Goal: Find specific page/section: Find specific page/section

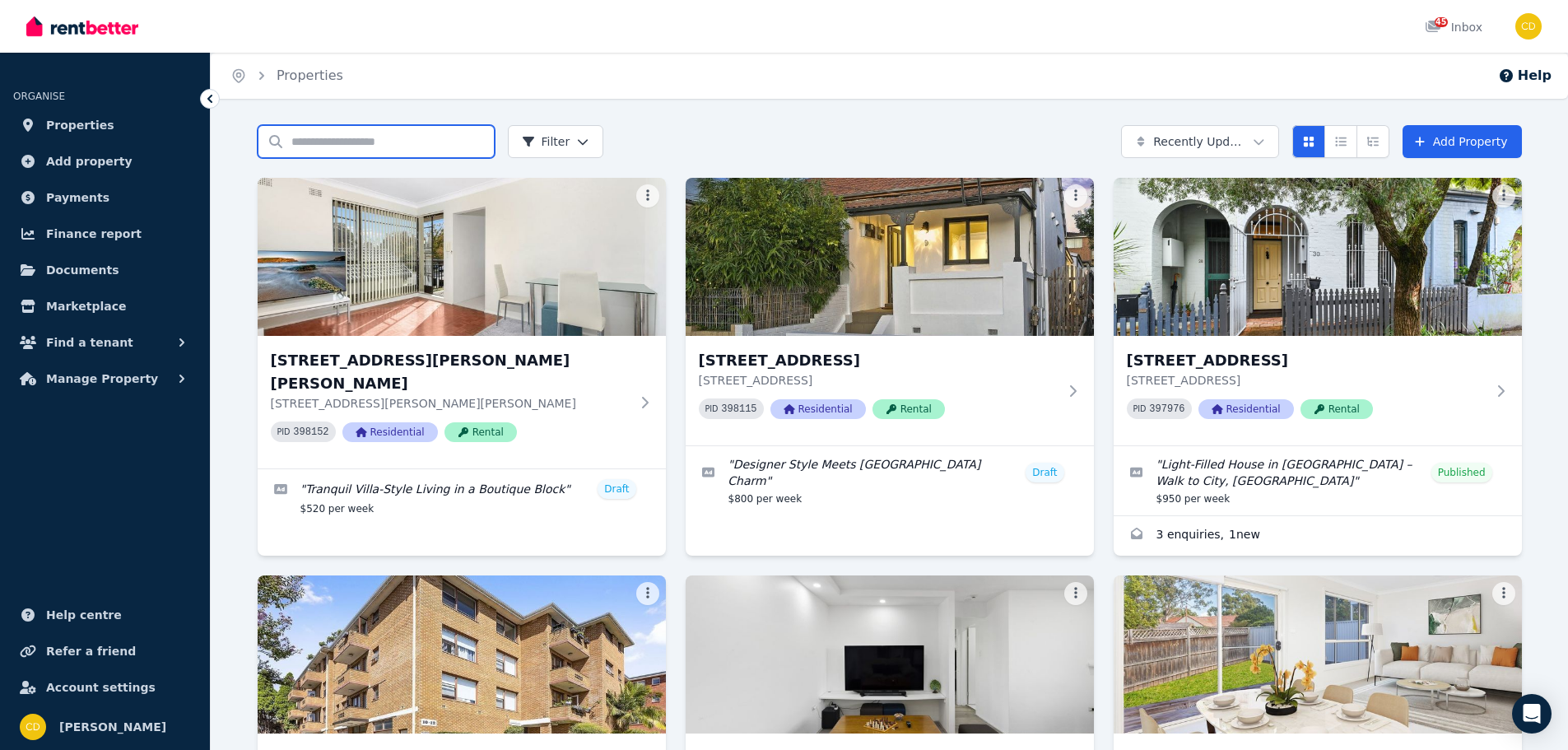
click at [368, 134] on input "Search properties" at bounding box center [376, 141] width 237 height 33
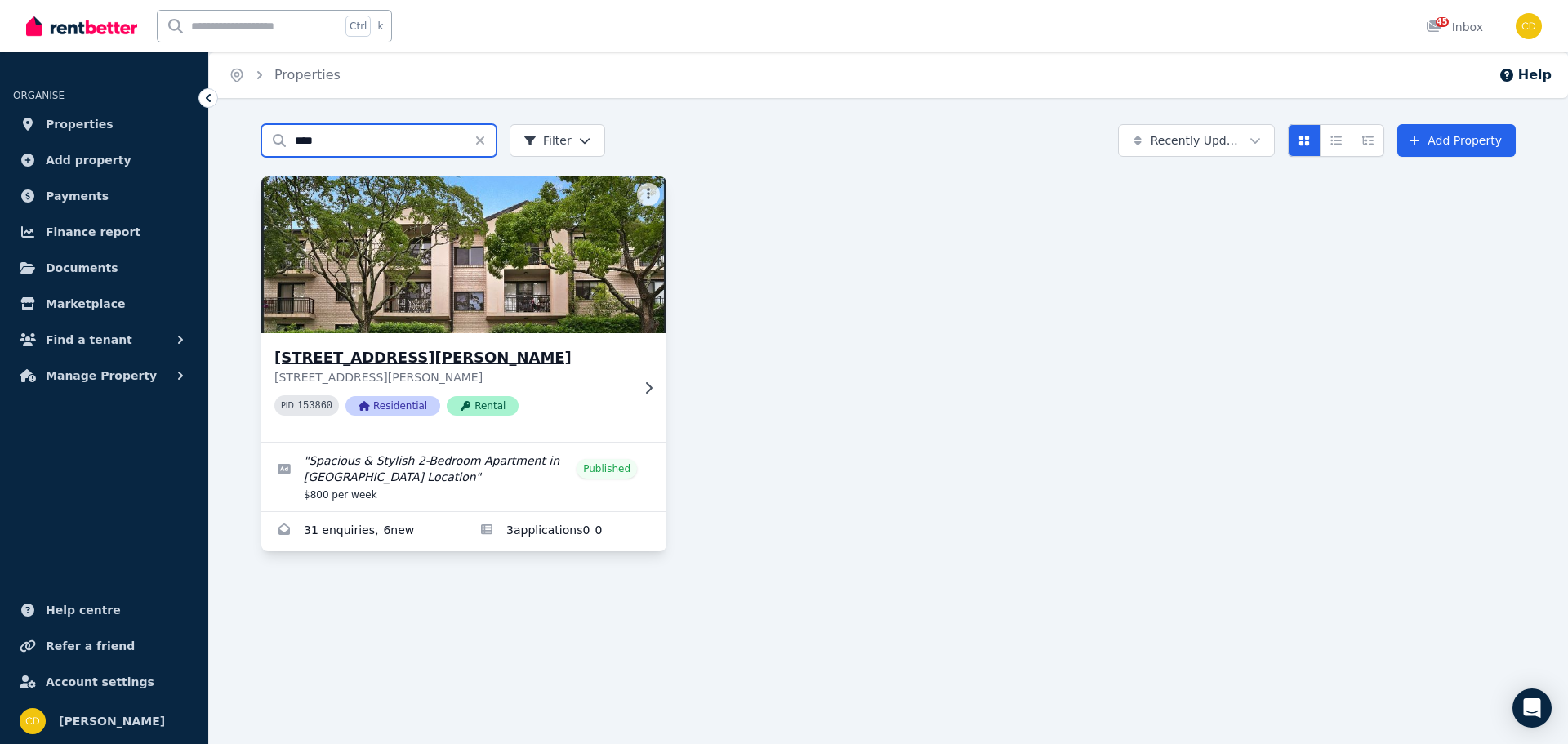
type input "****"
click at [624, 405] on div "PID 153860 Residential Rental" at bounding box center [453, 406] width 356 height 21
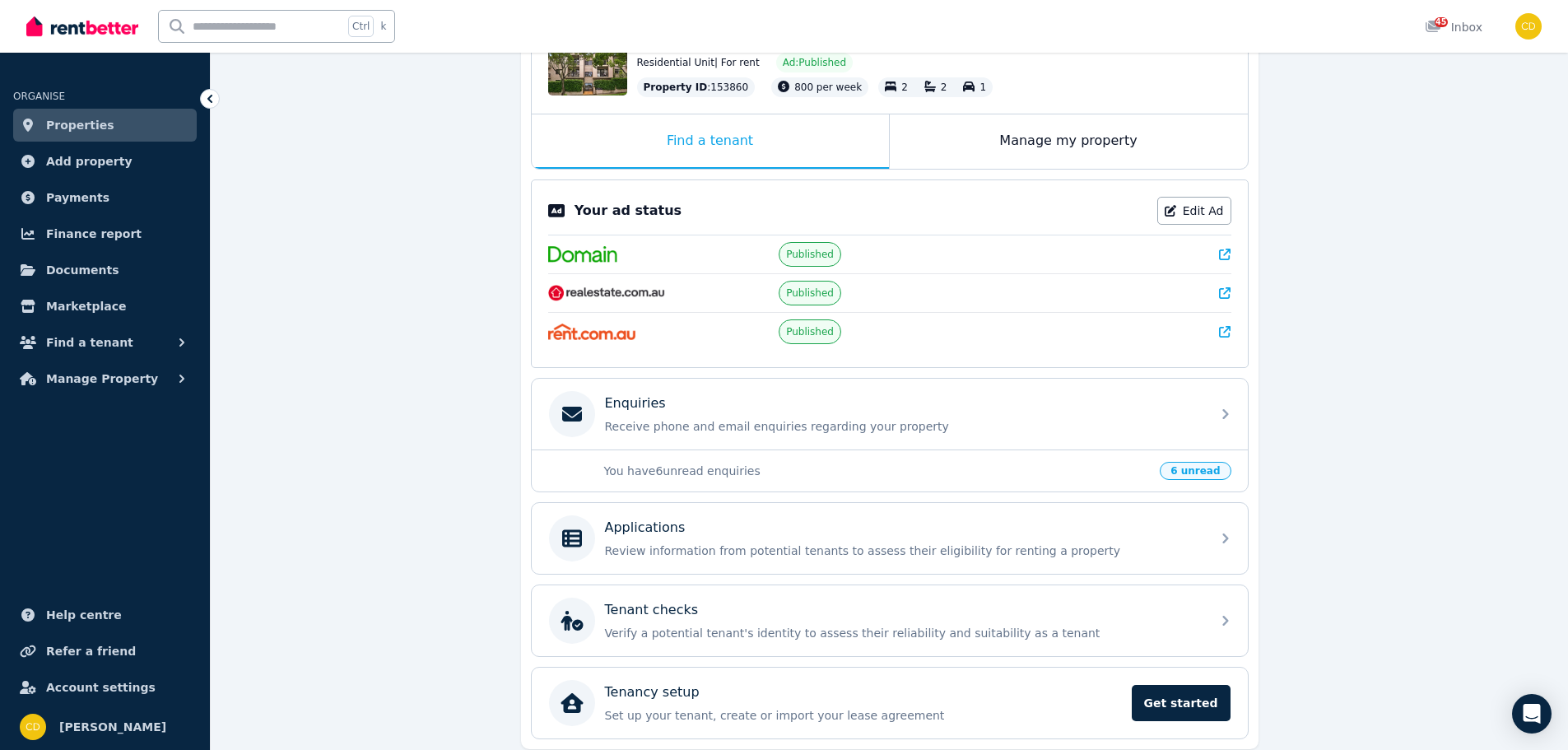
scroll to position [220, 0]
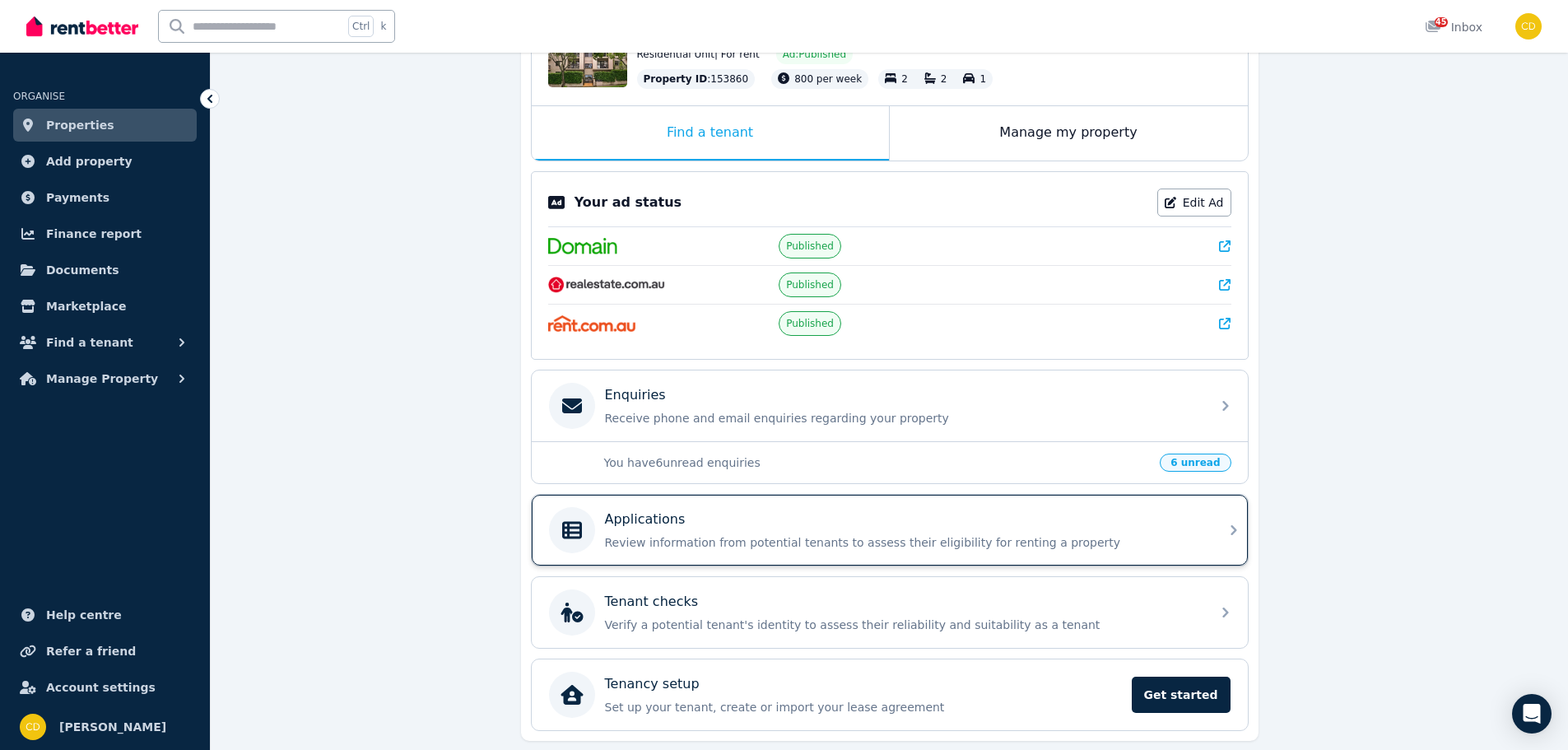
click at [866, 538] on p "Review information from potential tenants to assess their eligibility for renti…" at bounding box center [903, 542] width 596 height 16
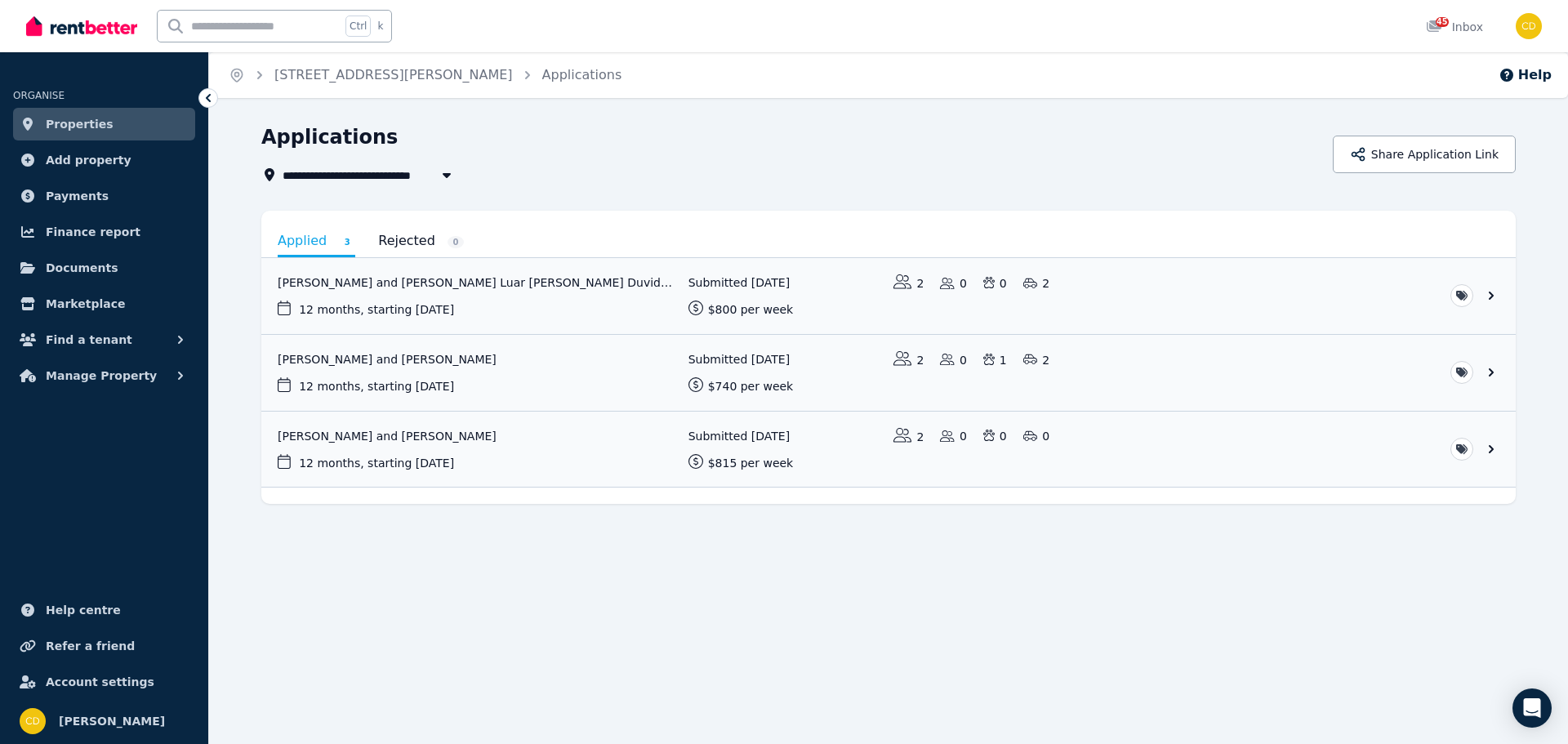
click at [217, 34] on input "text" at bounding box center [250, 25] width 183 height 31
type input "****"
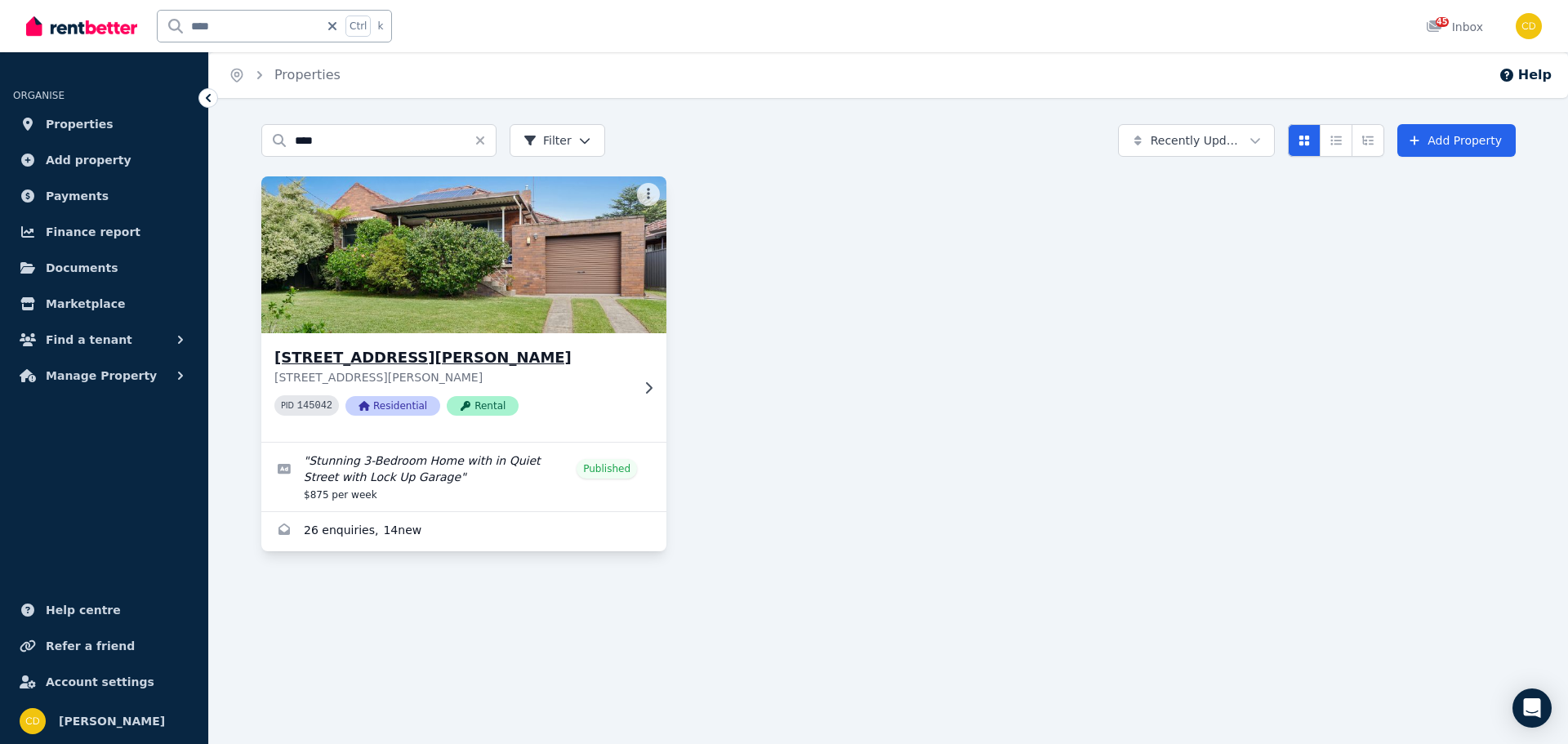
click at [637, 378] on div "[STREET_ADDRESS][PERSON_NAME] [STREET_ADDRESS][PERSON_NAME] PID 145042 Resident…" at bounding box center [464, 387] width 405 height 108
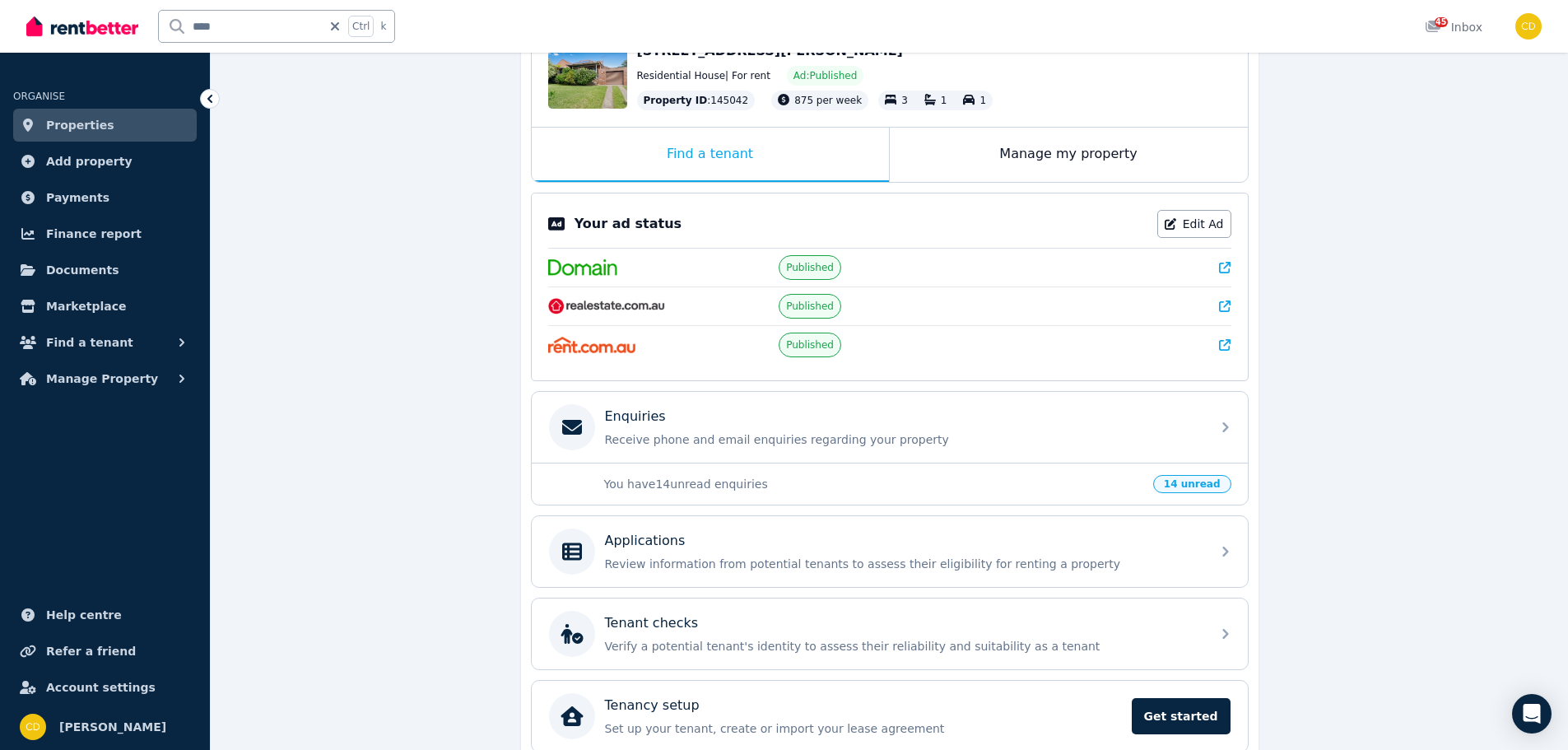
scroll to position [220, 0]
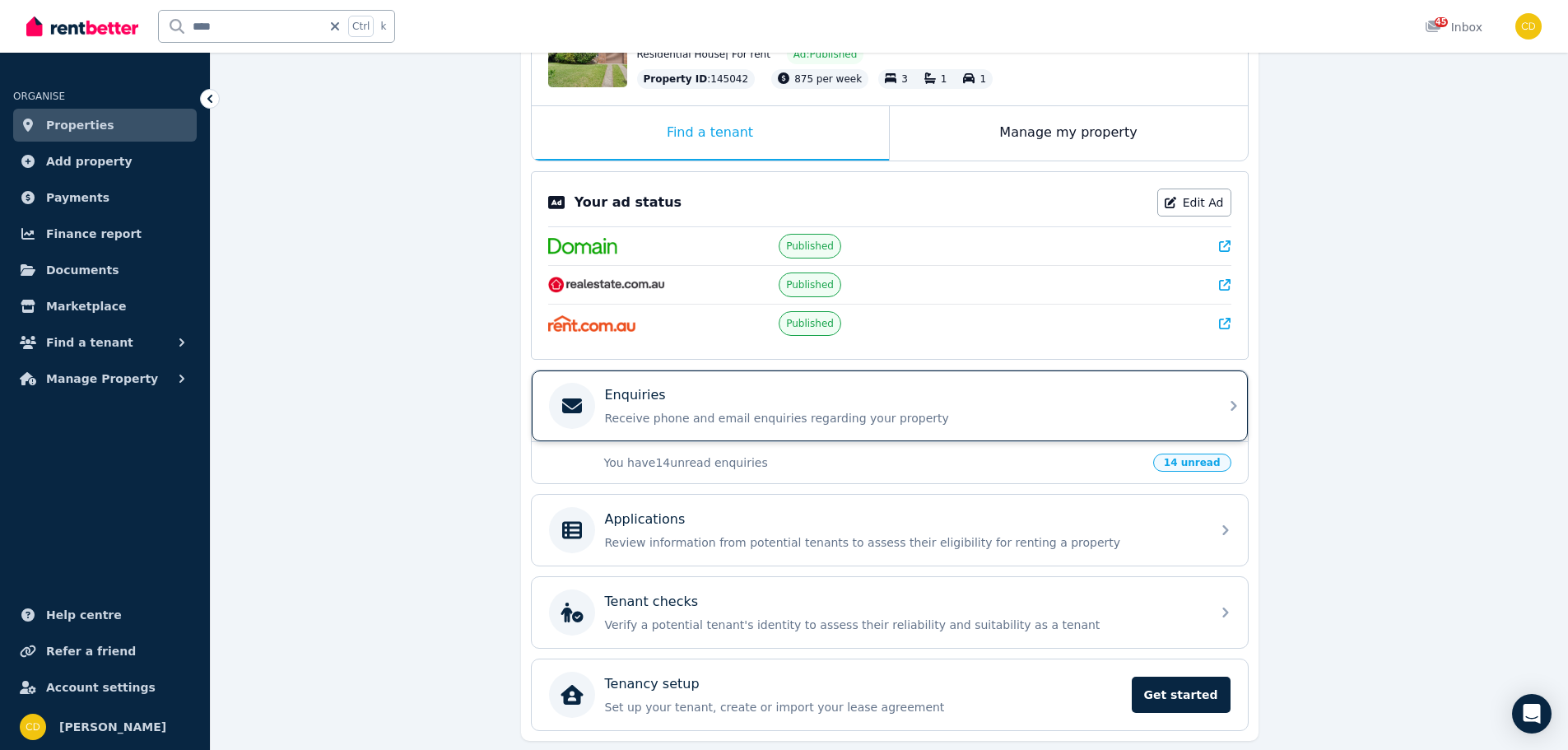
click at [888, 425] on p "Receive phone and email enquiries regarding your property" at bounding box center [903, 417] width 596 height 16
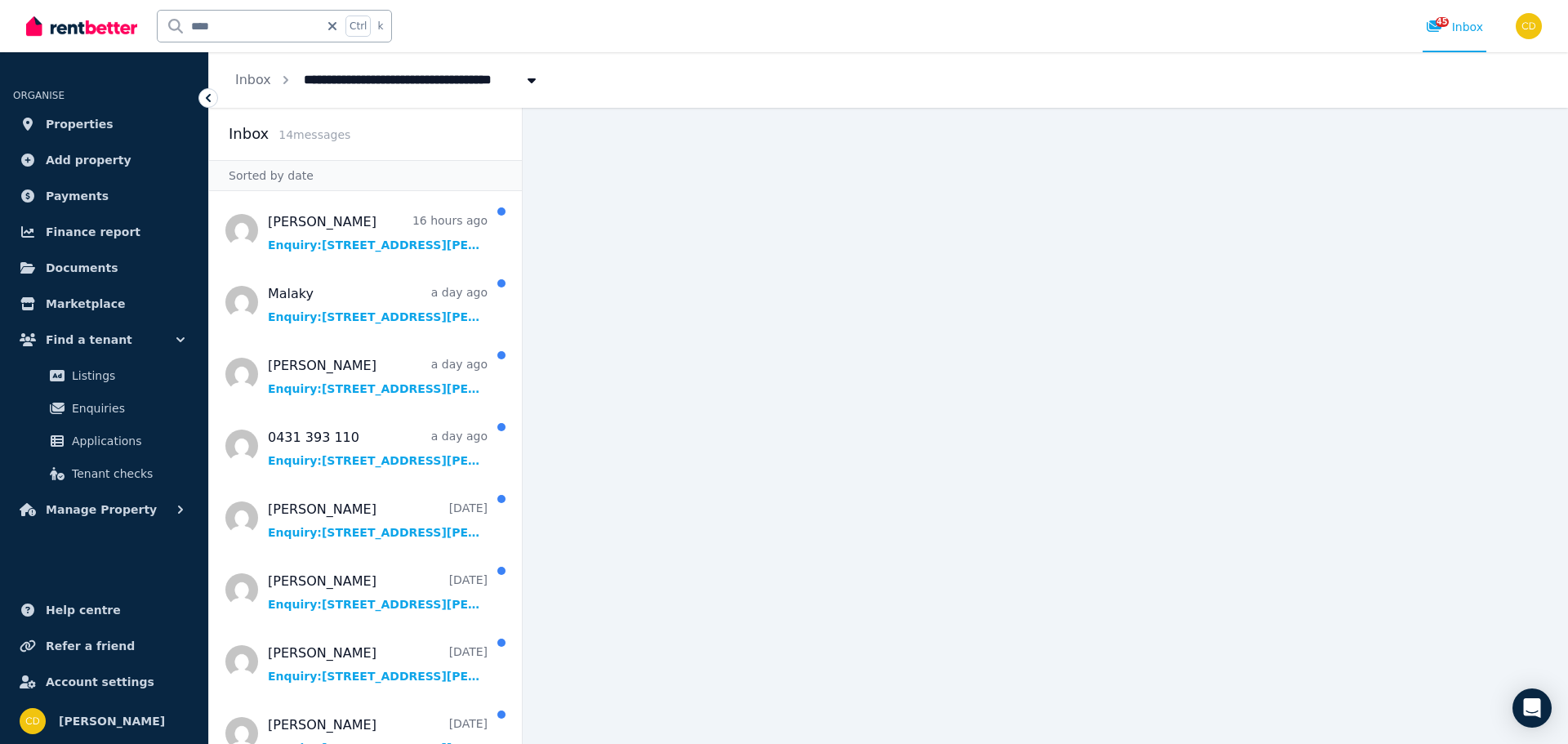
click at [74, 32] on img at bounding box center [81, 26] width 111 height 24
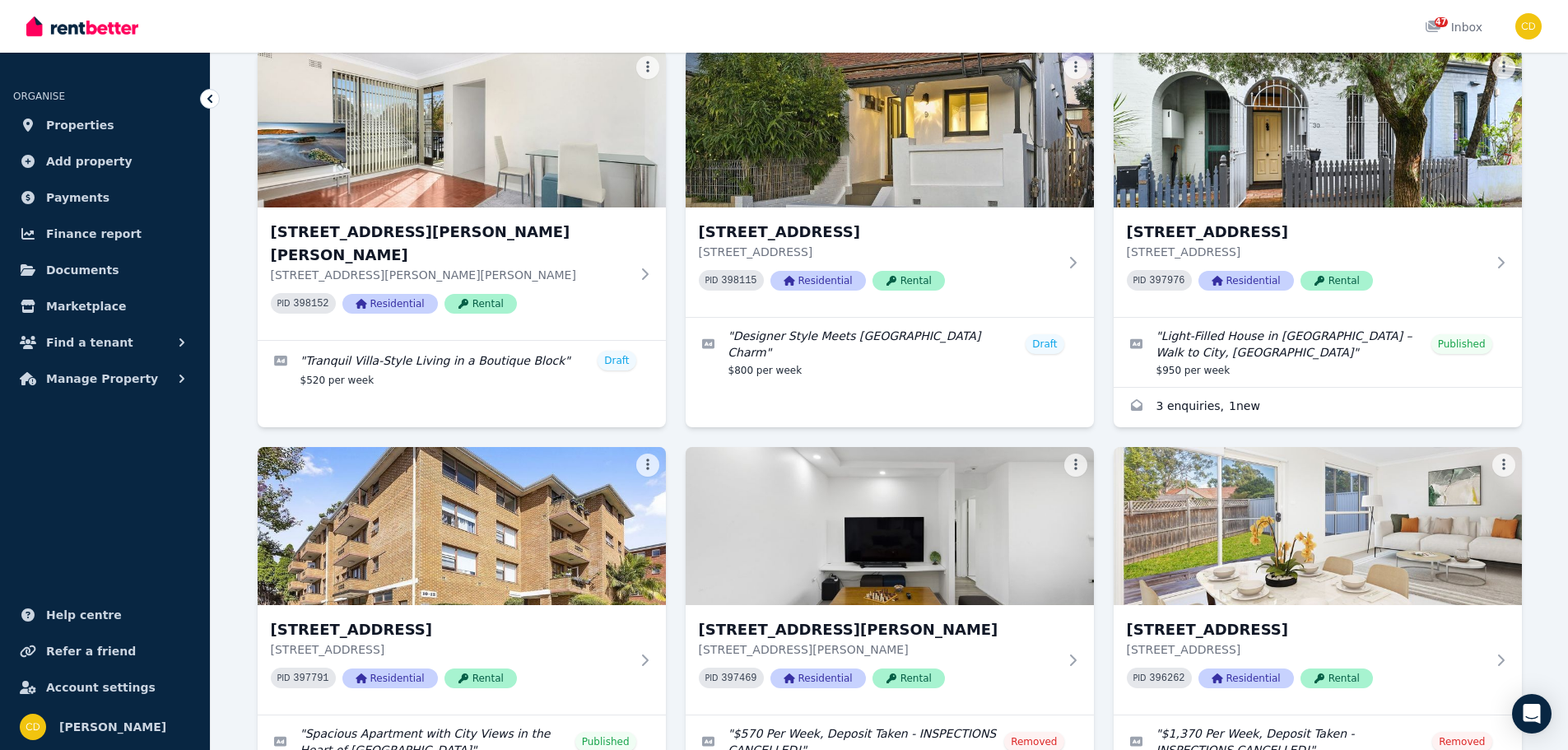
scroll to position [220, 0]
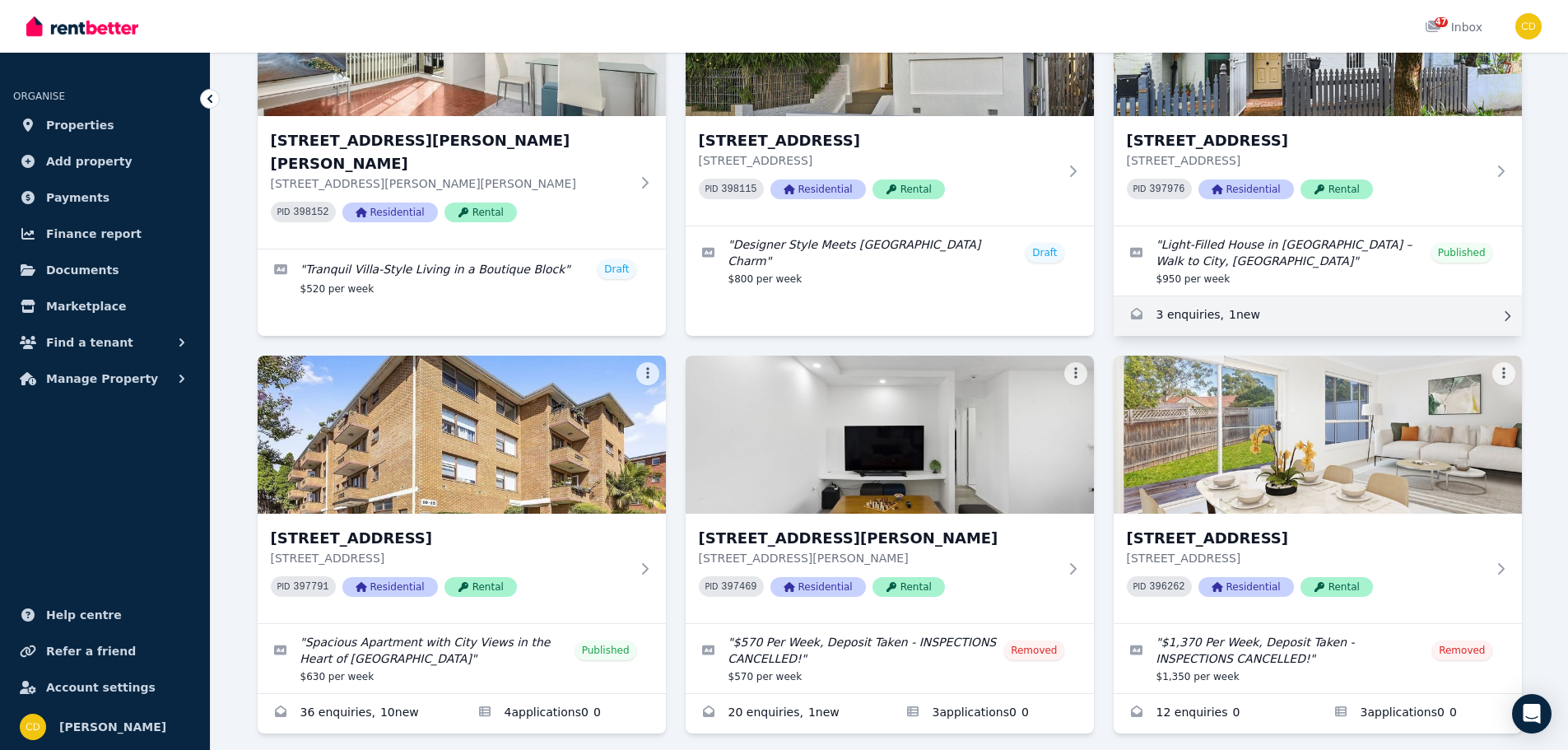
click at [1233, 313] on link "Enquiries for 30 Bishopgate St, Camperdown" at bounding box center [1317, 316] width 408 height 40
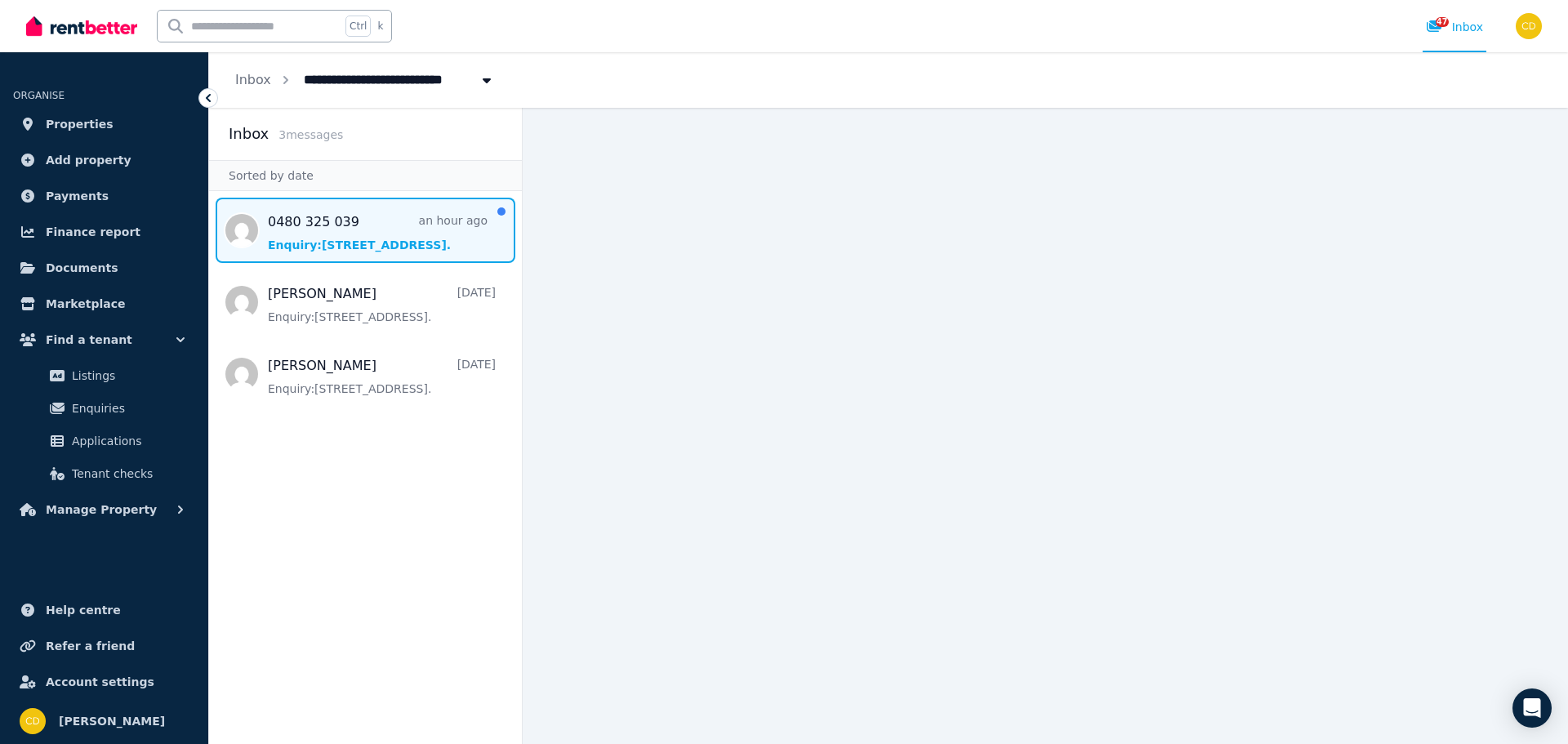
click at [423, 229] on span "Message list" at bounding box center [366, 230] width 313 height 65
